Goal: Contribute content: Contribute content

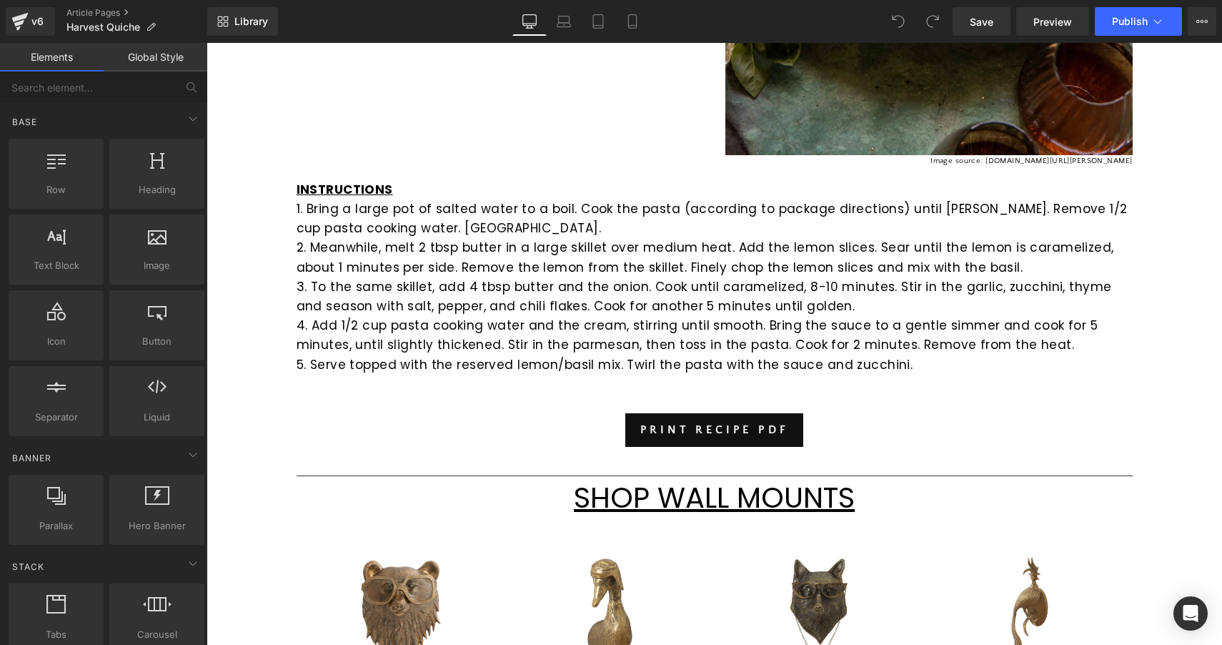
scroll to position [998, 0]
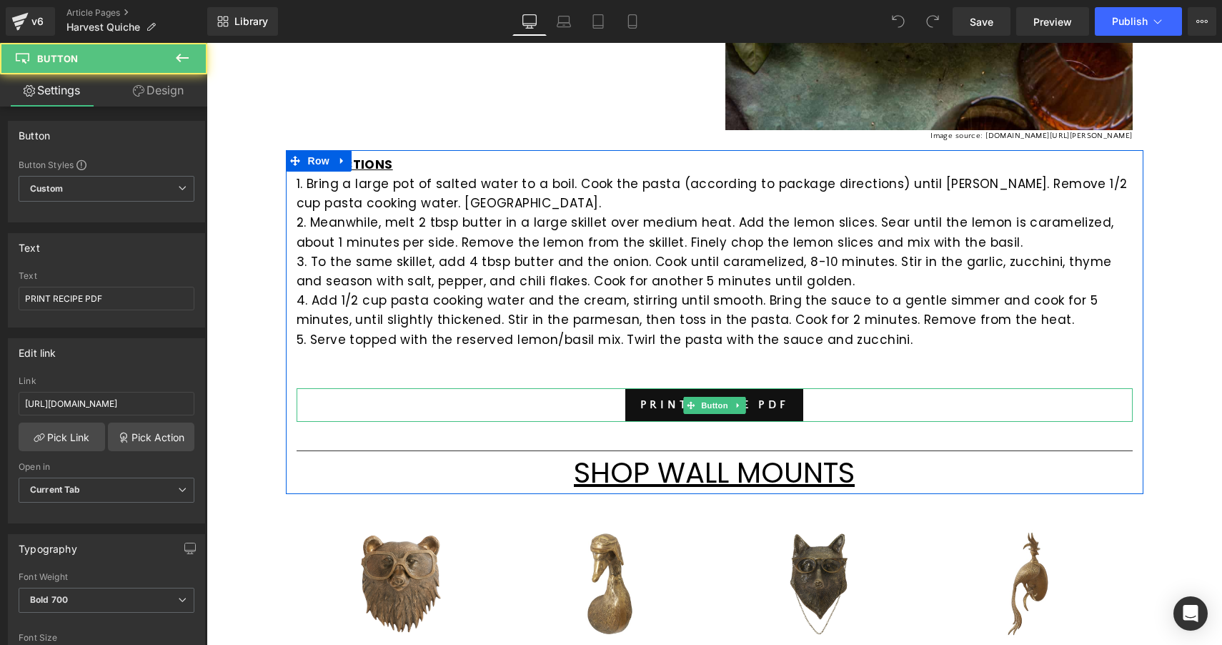
click at [586, 400] on div "PRINT RECIPE PDF" at bounding box center [715, 405] width 836 height 34
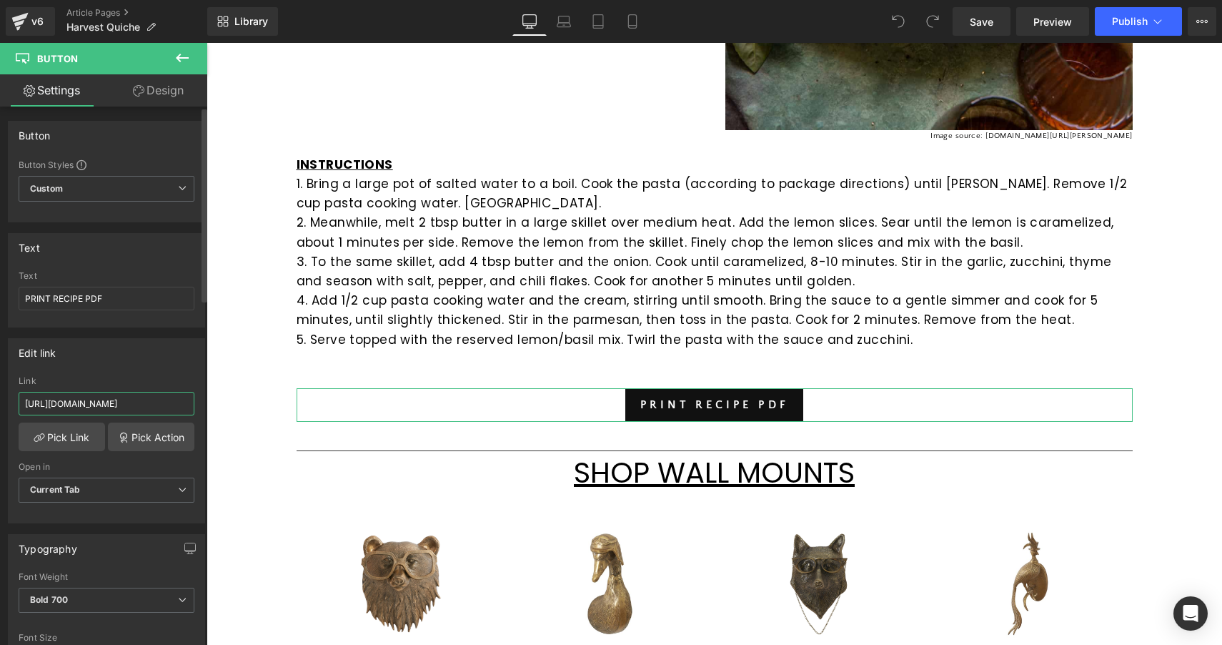
click at [137, 405] on input "[URL][DOMAIN_NAME]" at bounding box center [107, 404] width 176 height 24
paste input "[URL][DOMAIN_NAME]"
type input "[URL][DOMAIN_NAME]"
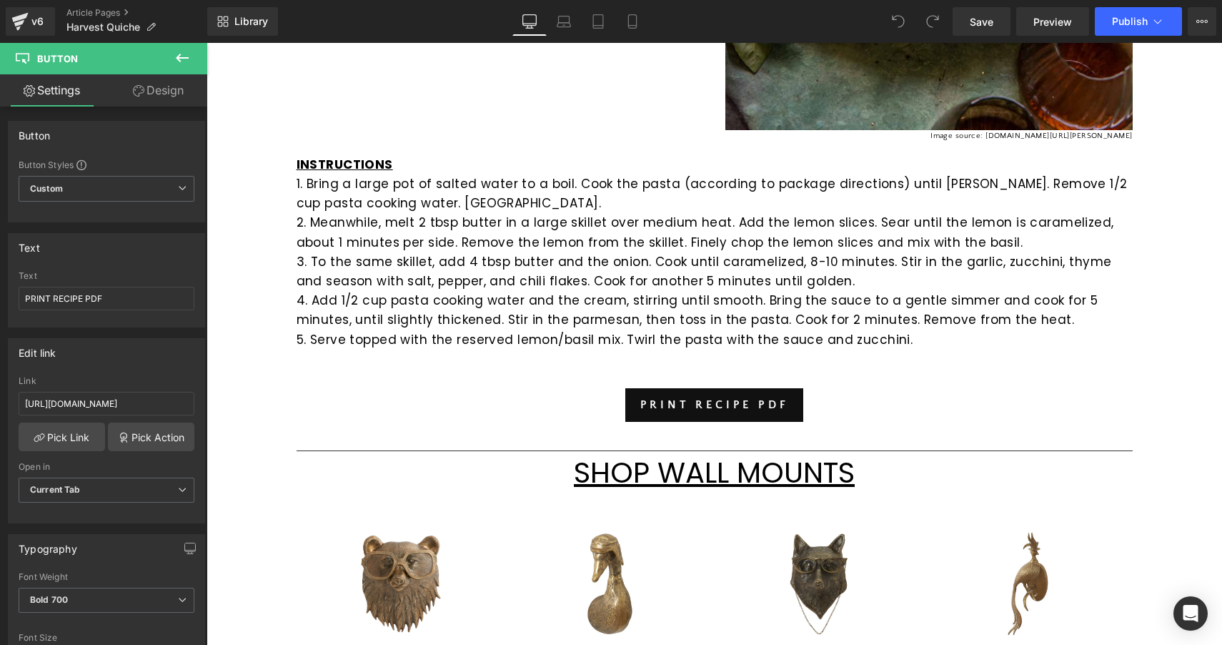
click at [259, 334] on div "[PERSON_NAME] Pasta [PERSON_NAME] Heading Row Can you believe it's already mid-…" at bounding box center [715, 250] width 1016 height 2110
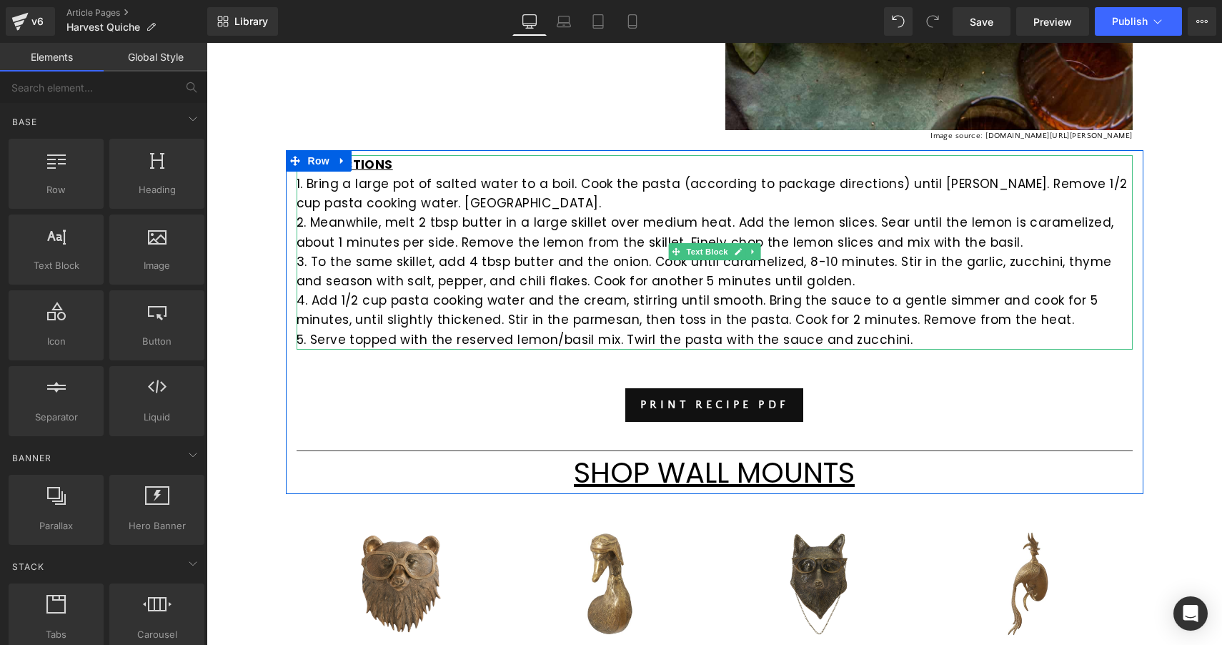
click at [884, 311] on p "4. Add 1/2 cup pasta cooking water and the cream, stirring until smooth. Bring …" at bounding box center [715, 310] width 836 height 39
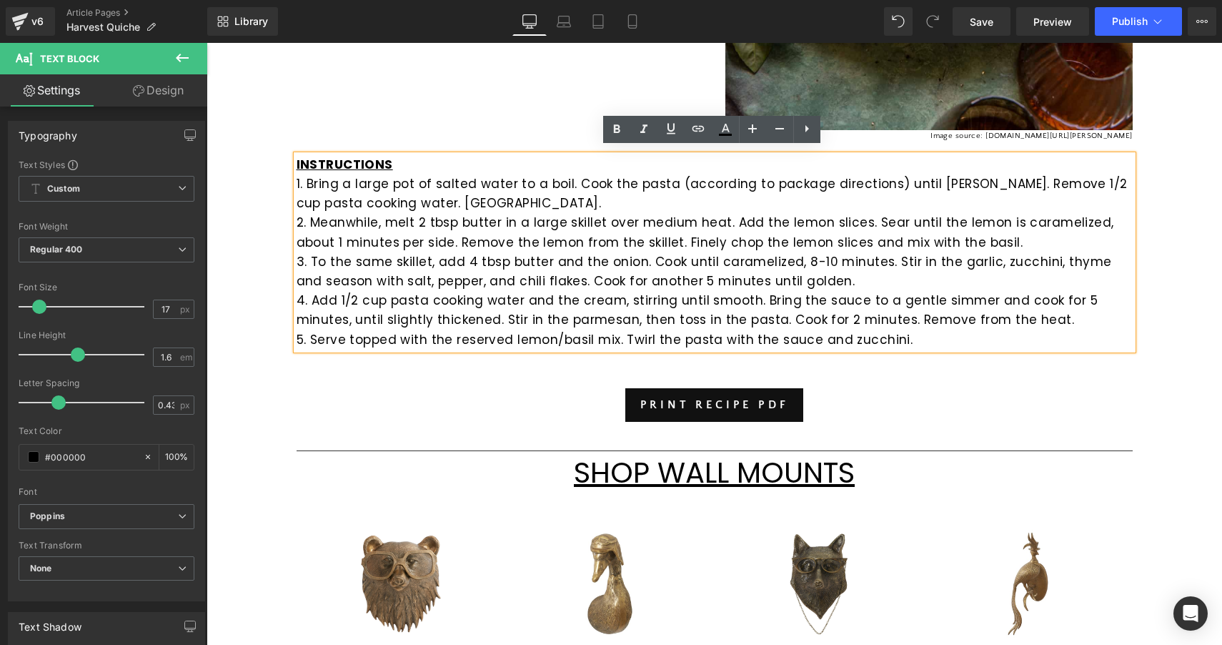
drag, startPoint x: 905, startPoint y: 332, endPoint x: 302, endPoint y: 180, distance: 622.1
click at [302, 180] on div "INSTRUCTIONS 1. Bring a large pot of salted water to a boil. Cook the pasta (ac…" at bounding box center [715, 252] width 836 height 194
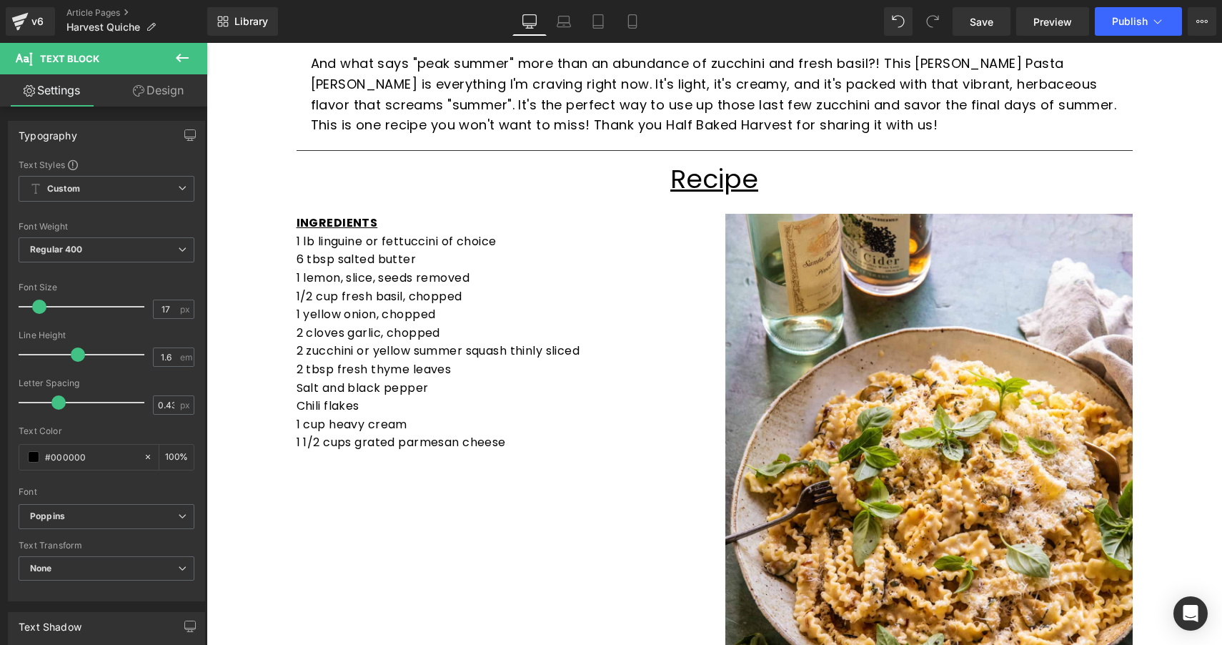
scroll to position [338, 0]
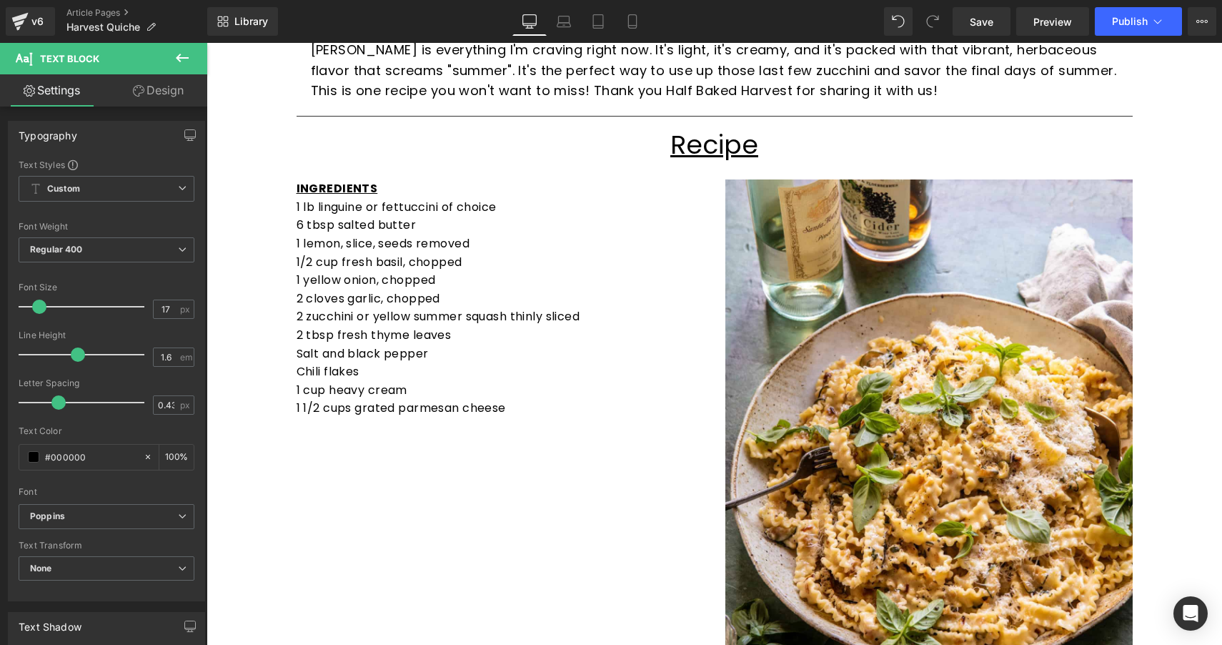
click at [476, 362] on p "Chili flakes" at bounding box center [500, 371] width 407 height 19
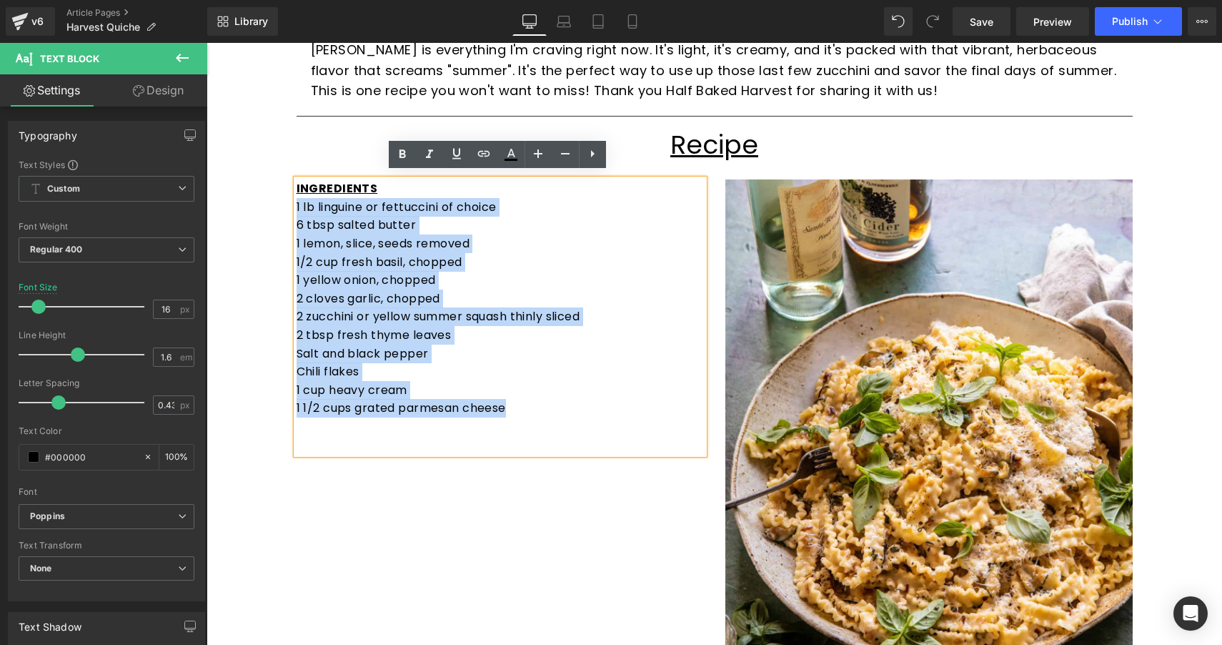
drag, startPoint x: 510, startPoint y: 400, endPoint x: 272, endPoint y: 202, distance: 308.6
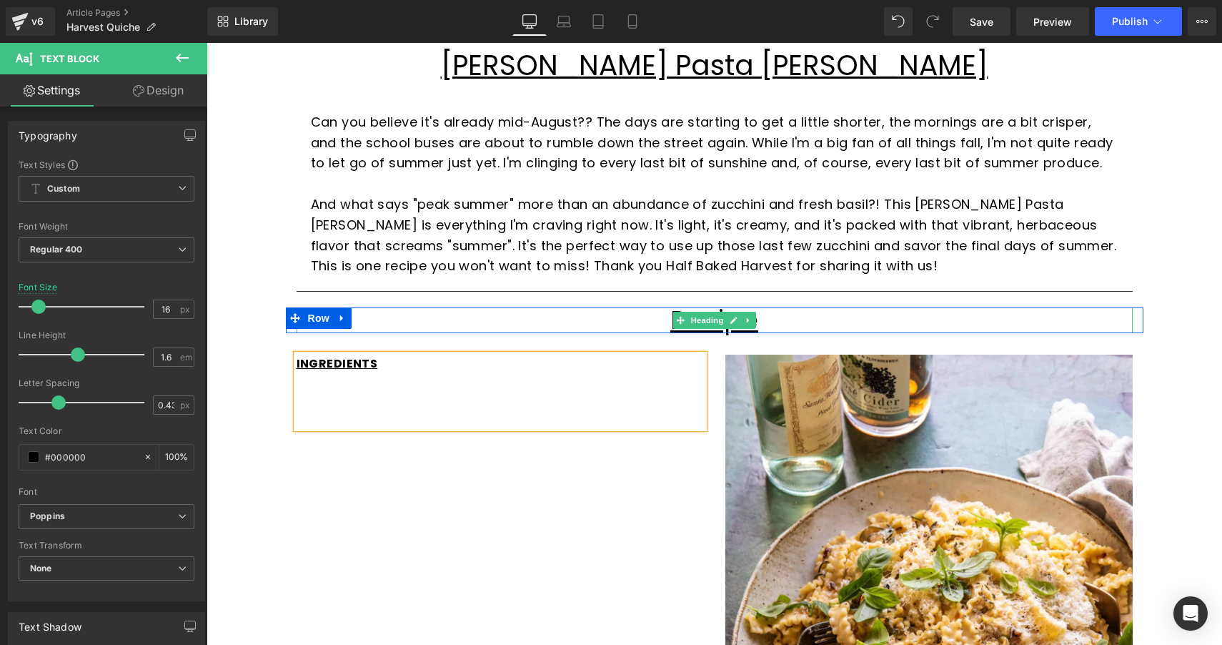
scroll to position [141, 0]
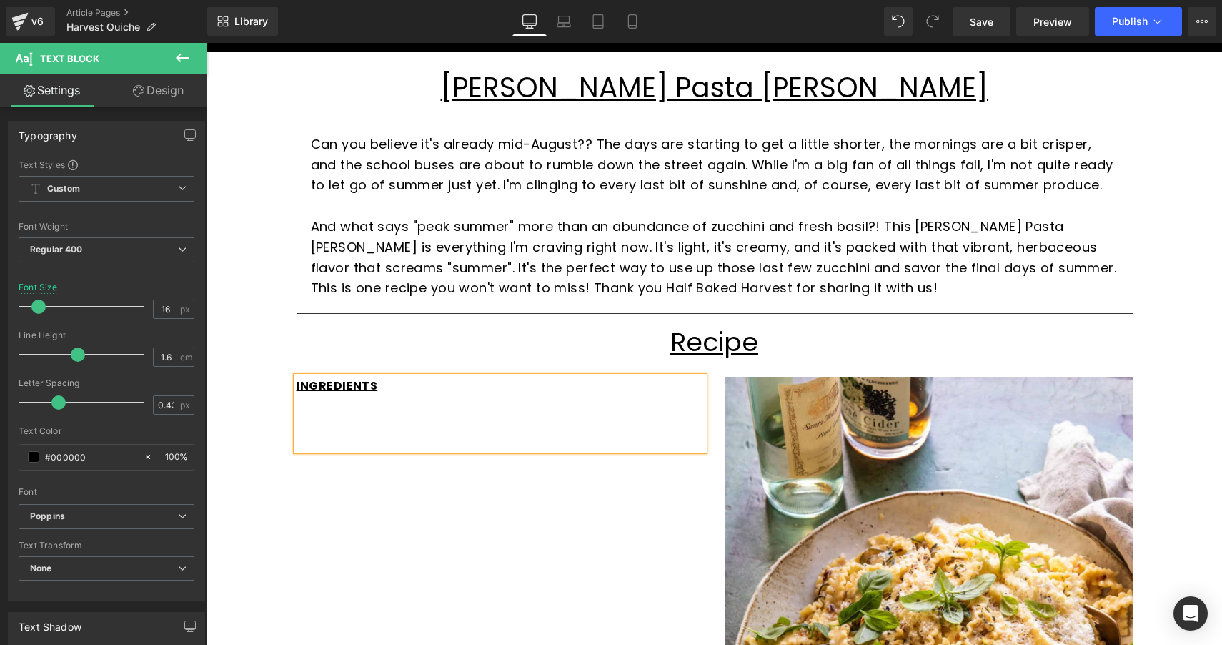
click at [605, 234] on p "And what says "peak summer" more than an abundance of zucchini and fresh basil?…" at bounding box center [715, 258] width 808 height 82
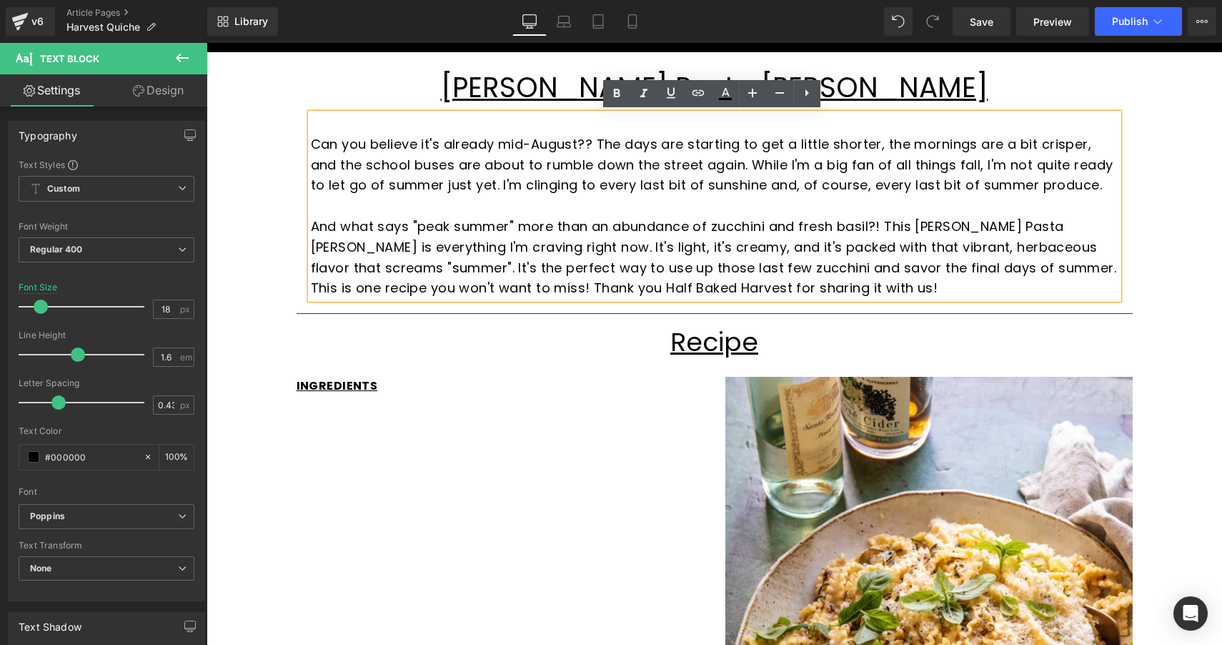
drag, startPoint x: 883, startPoint y: 276, endPoint x: 319, endPoint y: 144, distance: 579.7
click at [319, 144] on div "Can you believe it's already mid-August?? The days are starting to get a little…" at bounding box center [715, 206] width 808 height 185
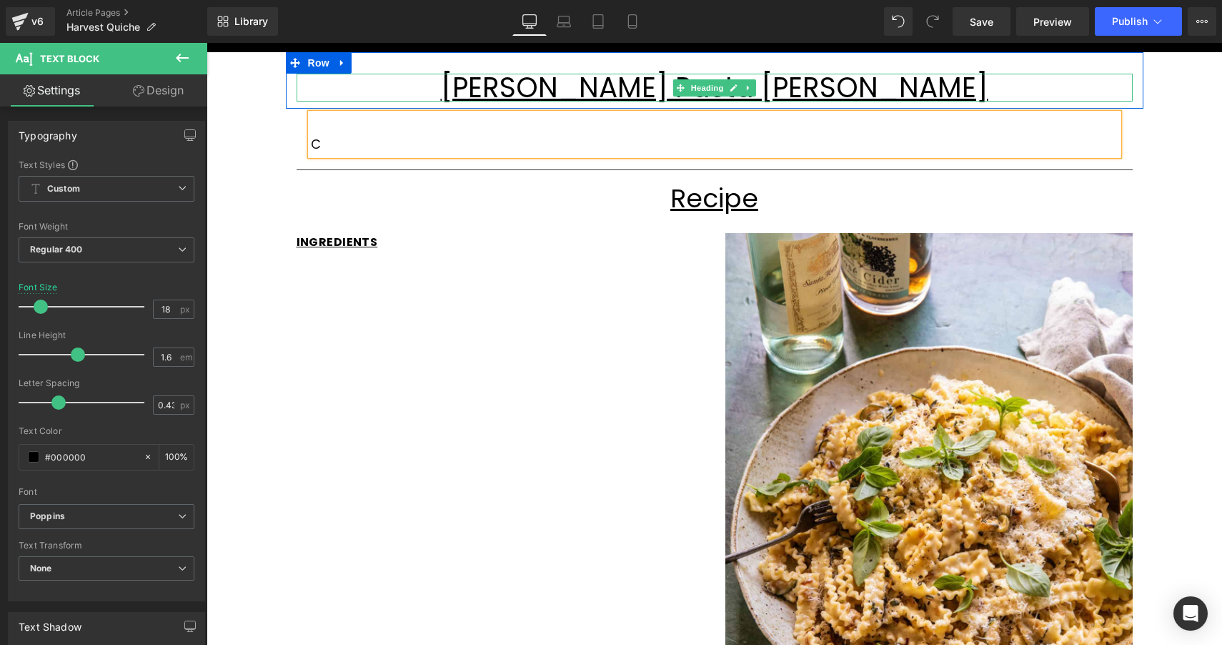
click at [628, 84] on u "[PERSON_NAME] Pasta [PERSON_NAME]" at bounding box center [714, 87] width 547 height 39
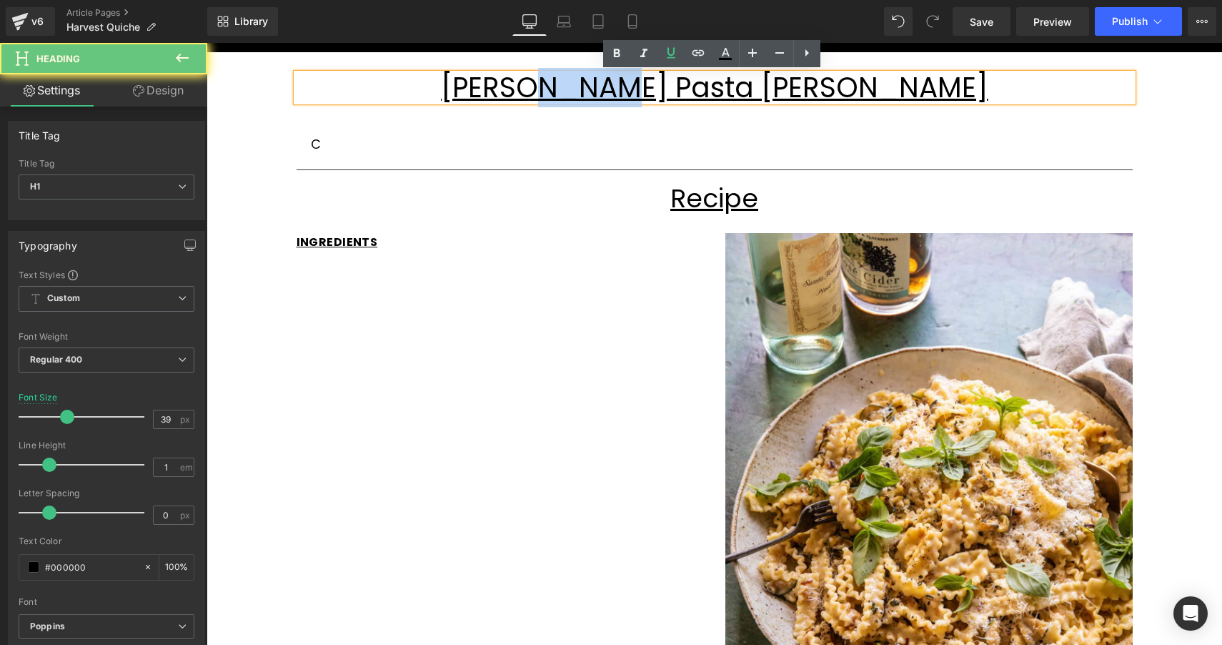
click at [628, 84] on u "[PERSON_NAME] Pasta [PERSON_NAME]" at bounding box center [714, 87] width 547 height 39
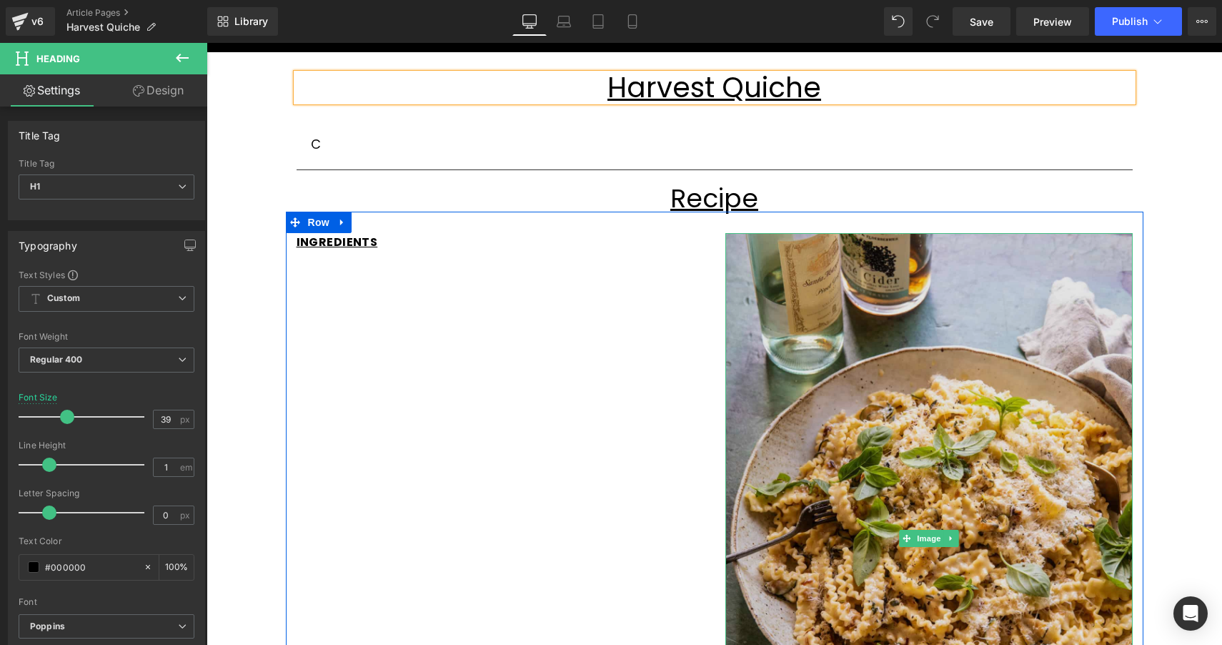
click at [860, 319] on img at bounding box center [928, 538] width 407 height 611
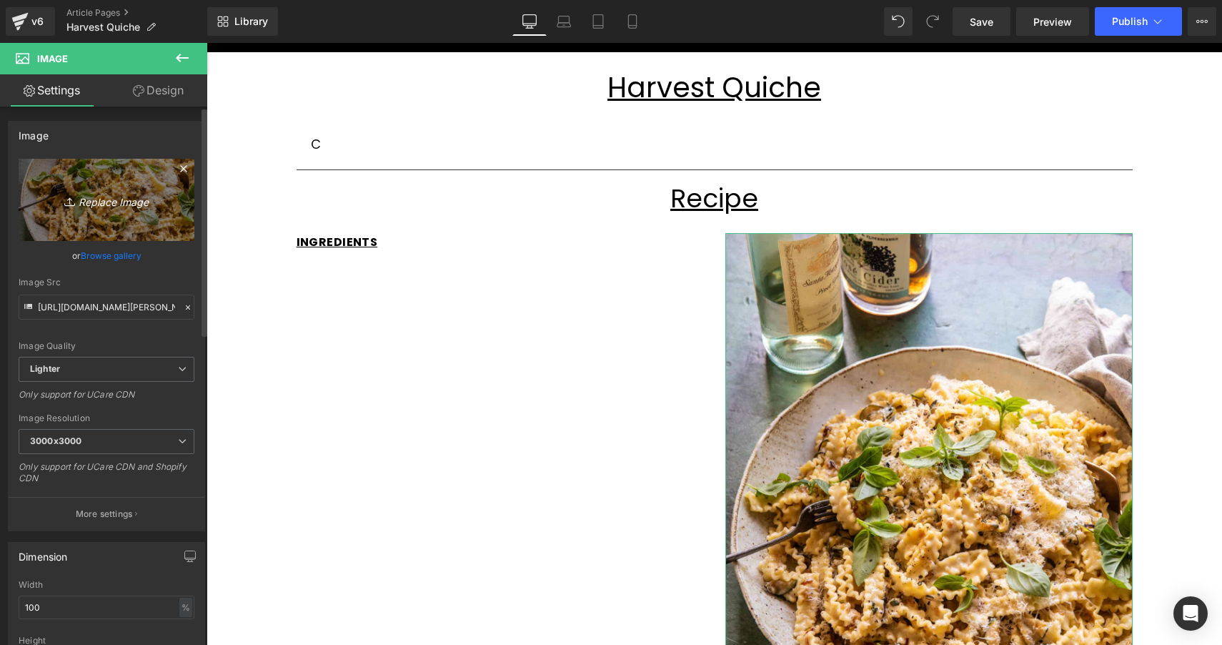
click at [114, 204] on icon "Replace Image" at bounding box center [106, 200] width 114 height 18
type input "C:\fakepath\5a148f4884ae50a0909bfab8-original.jpg"
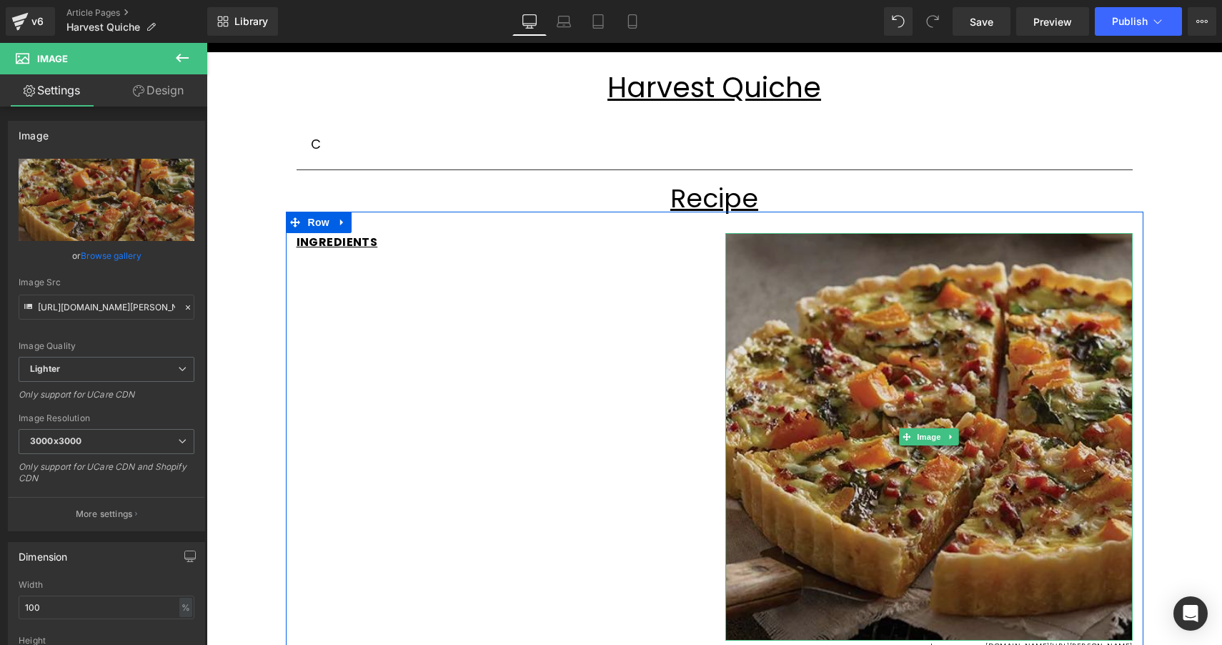
type input "[URL][DOMAIN_NAME]"
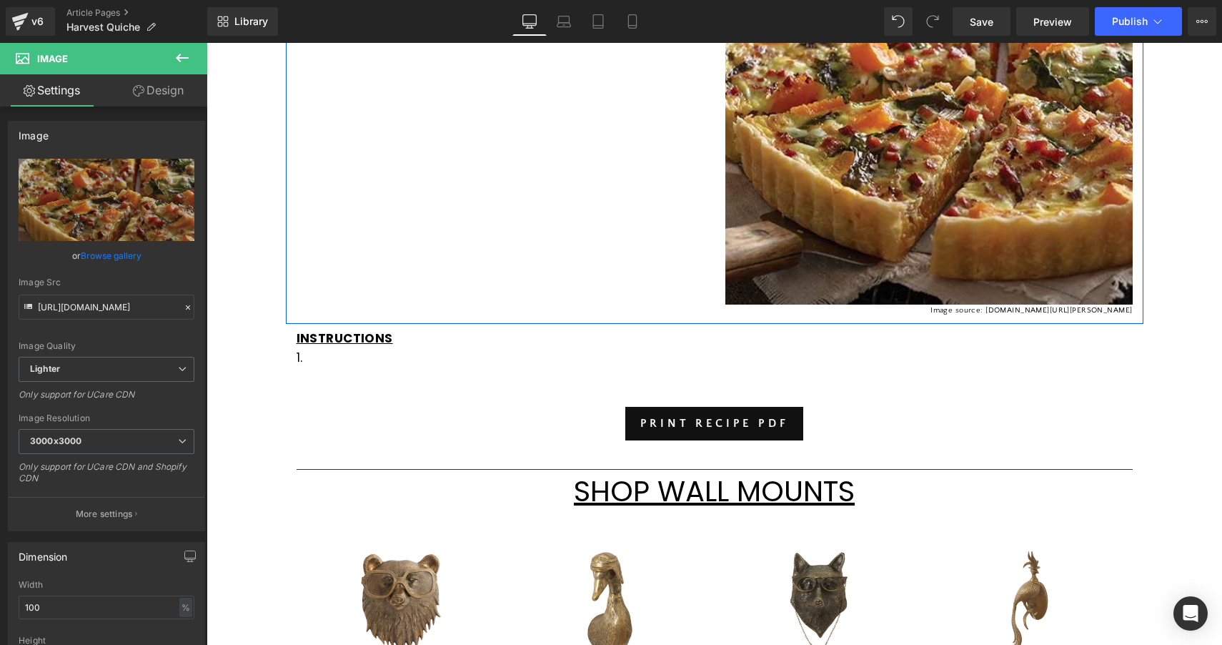
scroll to position [487, 0]
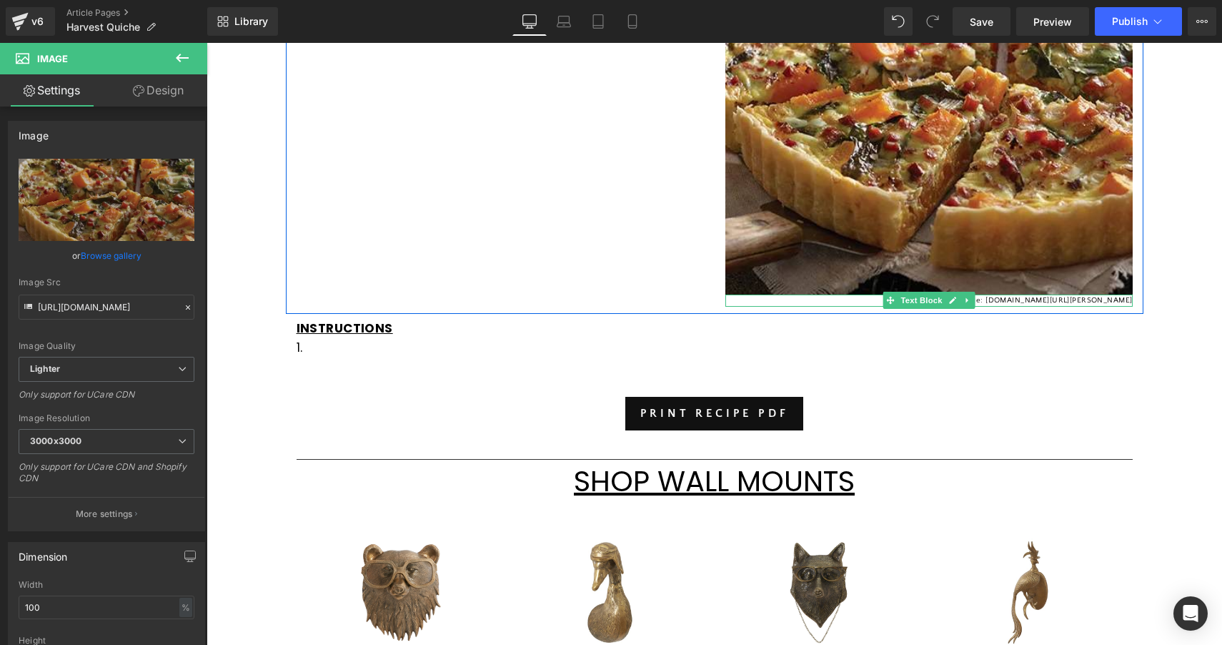
click at [1024, 300] on p "Image source: [DOMAIN_NAME][URL][PERSON_NAME]" at bounding box center [928, 300] width 407 height 13
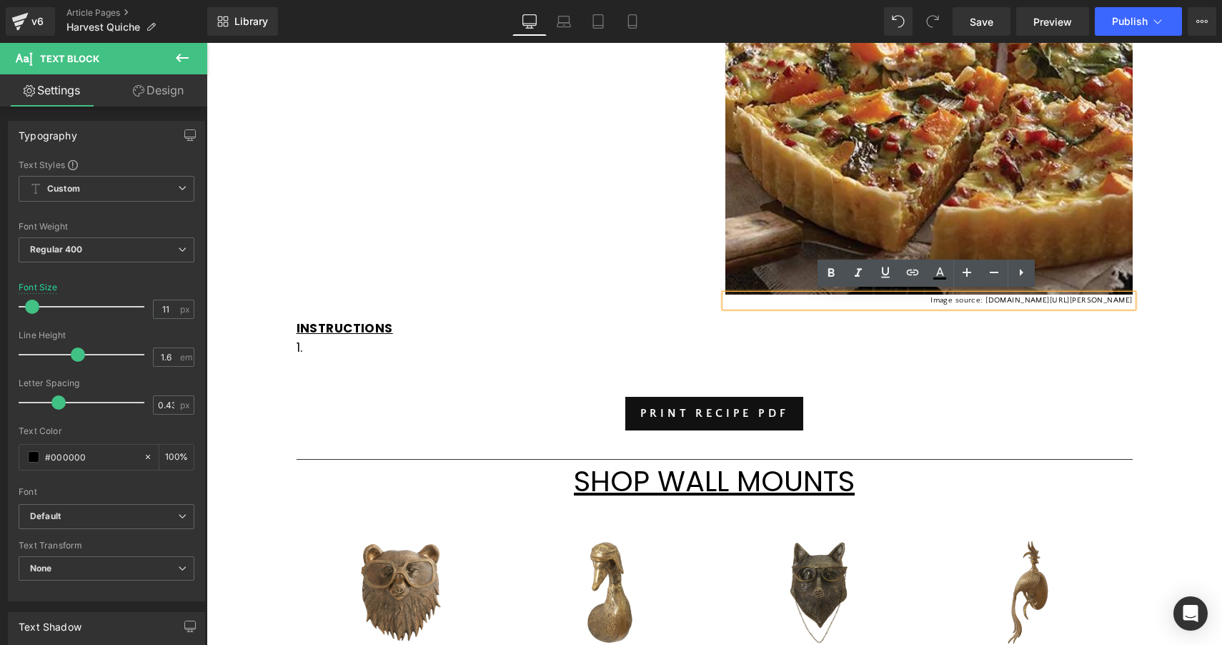
drag, startPoint x: 1130, startPoint y: 297, endPoint x: 936, endPoint y: 295, distance: 193.7
click at [936, 295] on div "Image source: [DOMAIN_NAME][URL][PERSON_NAME]" at bounding box center [928, 300] width 407 height 13
click at [1189, 255] on div "Harvest Quiche Heading Row C Text Block Separator Row Recipe Heading Row INGRED…" at bounding box center [715, 509] width 1016 height 1607
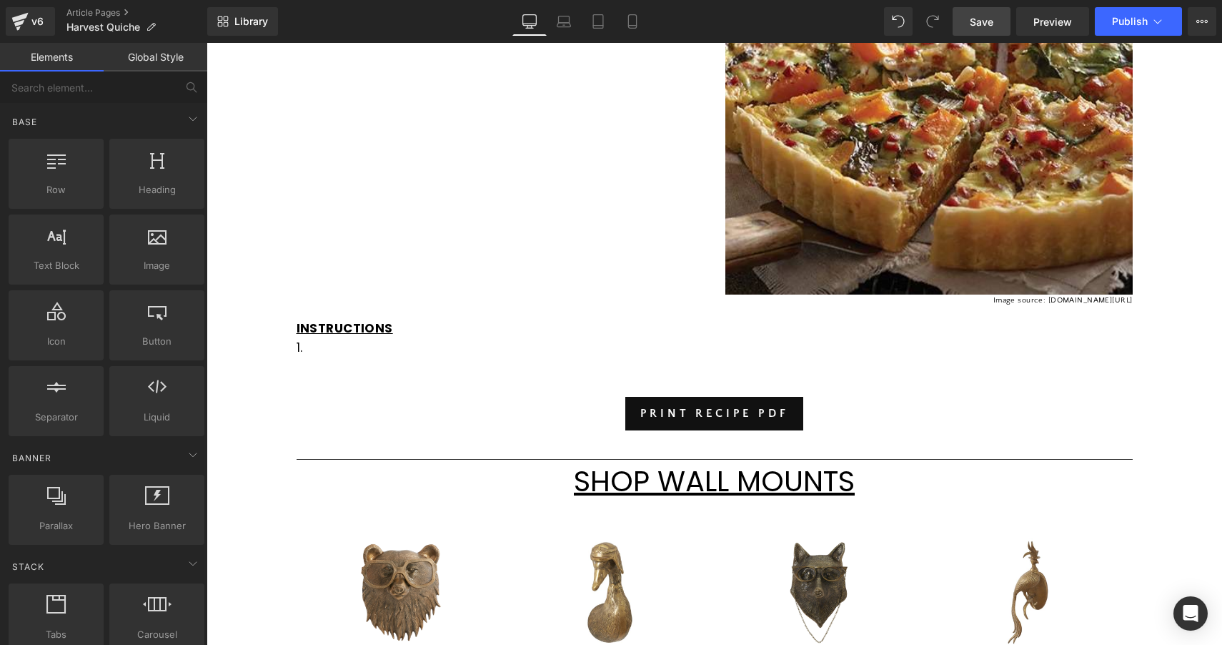
click at [993, 21] on span "Save" at bounding box center [982, 21] width 24 height 15
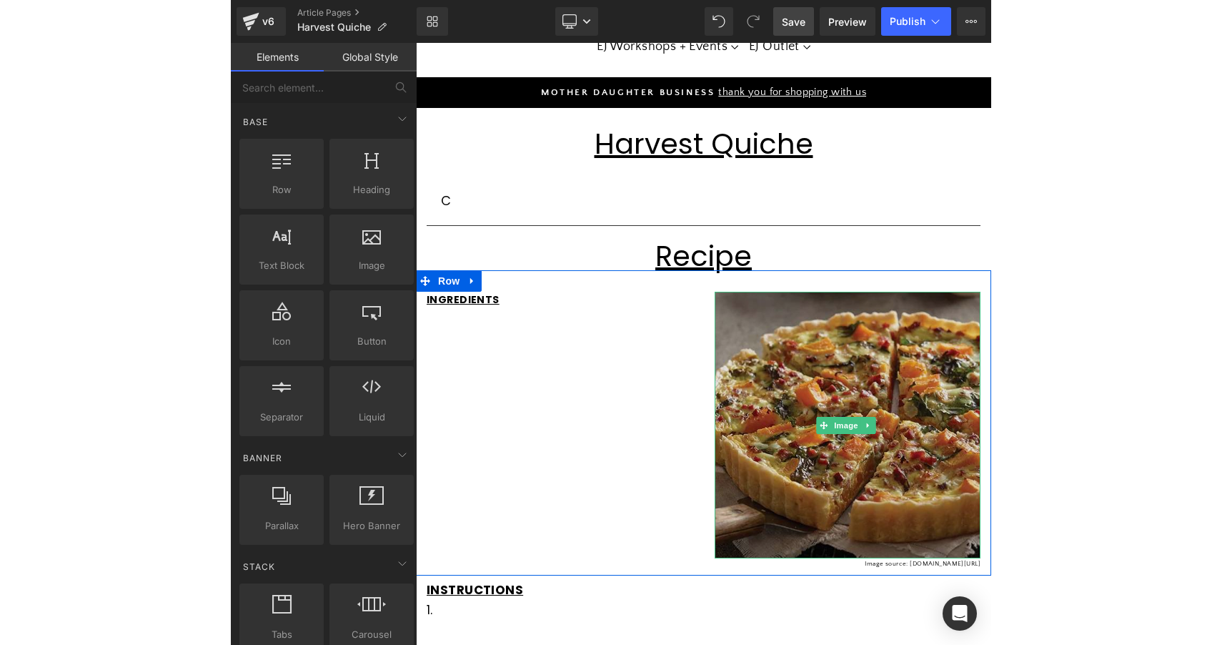
scroll to position [39, 0]
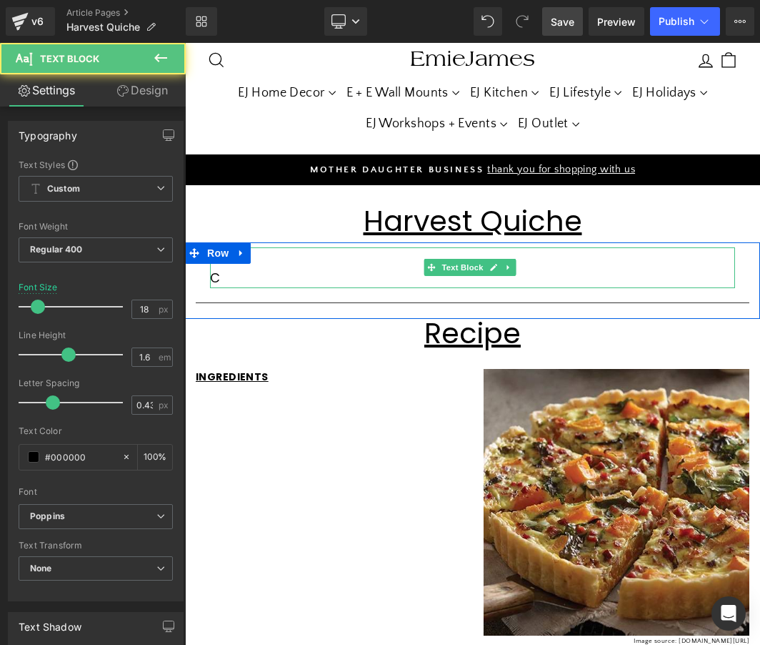
click at [232, 263] on p at bounding box center [472, 257] width 525 height 21
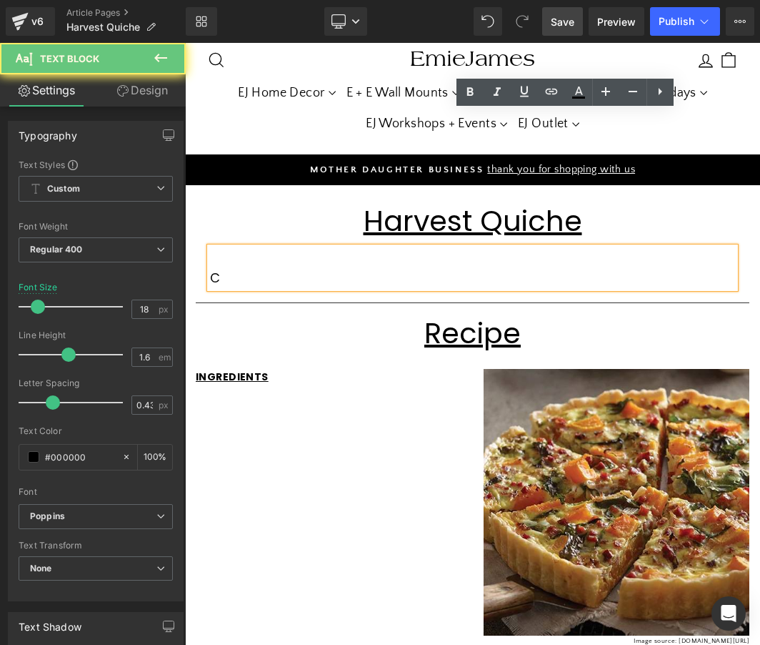
click at [234, 277] on p "C" at bounding box center [472, 278] width 525 height 21
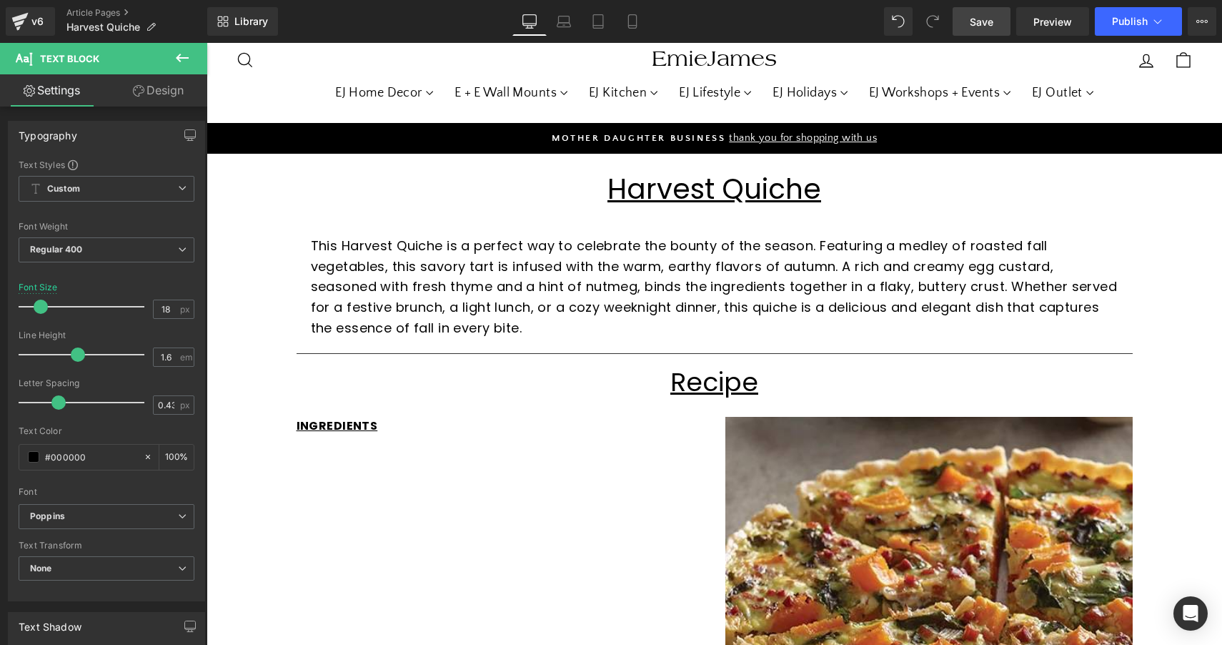
click at [982, 29] on link "Save" at bounding box center [982, 21] width 58 height 29
